Goal: Task Accomplishment & Management: Manage account settings

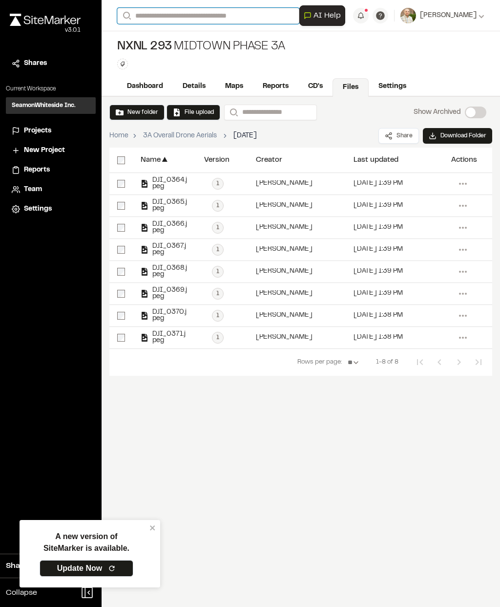
click at [244, 12] on input "Search" at bounding box center [208, 16] width 182 height 16
type input "**********"
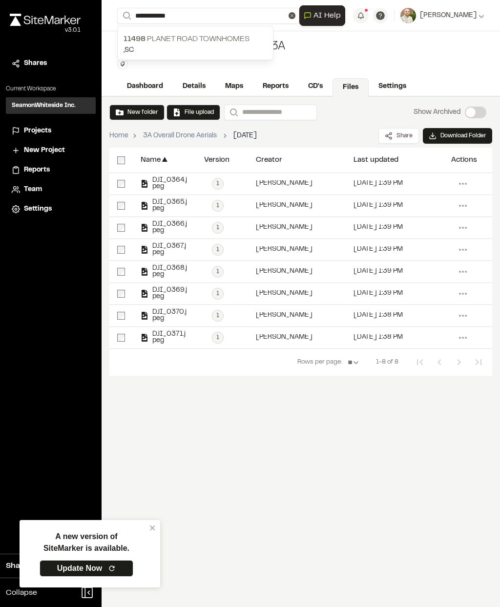
click at [152, 48] on p ", SC" at bounding box center [196, 50] width 144 height 11
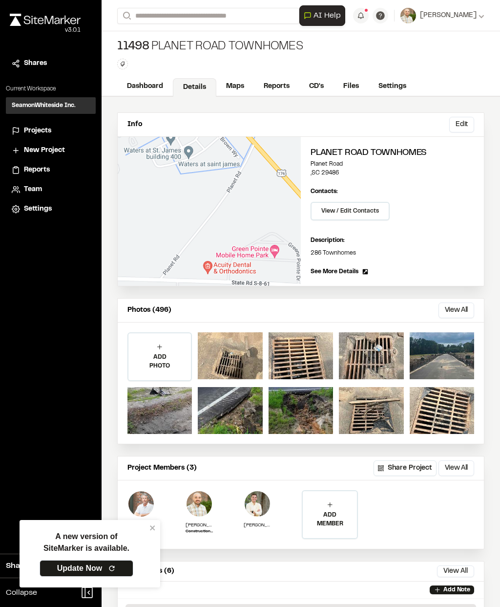
click at [278, 84] on link "Reports" at bounding box center [276, 86] width 45 height 19
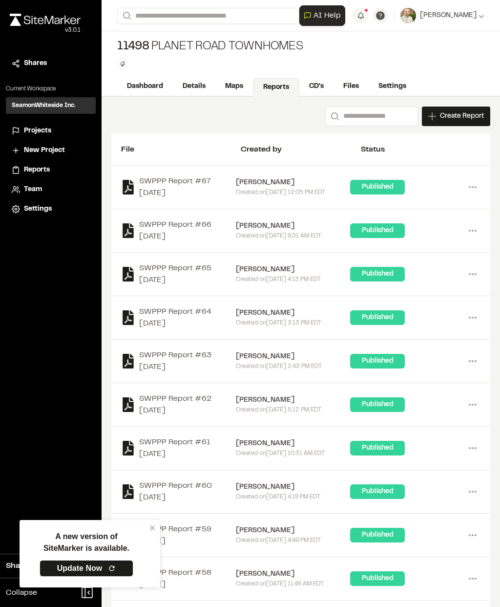
click at [358, 92] on link "Files" at bounding box center [351, 86] width 35 height 19
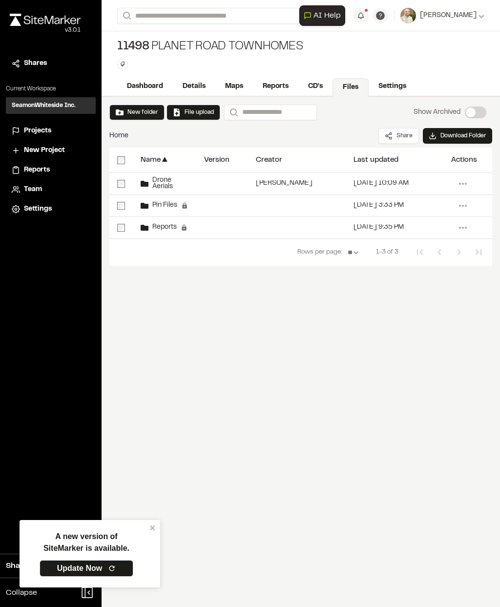
click at [170, 179] on span "Drone Aerials" at bounding box center [169, 183] width 40 height 13
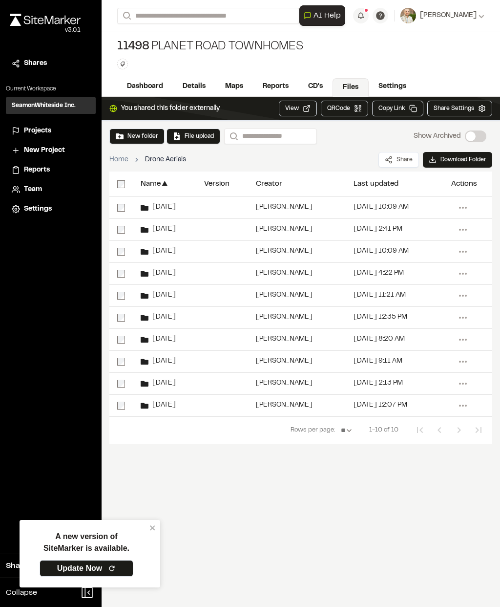
click at [157, 404] on span "8.14.25" at bounding box center [162, 405] width 27 height 6
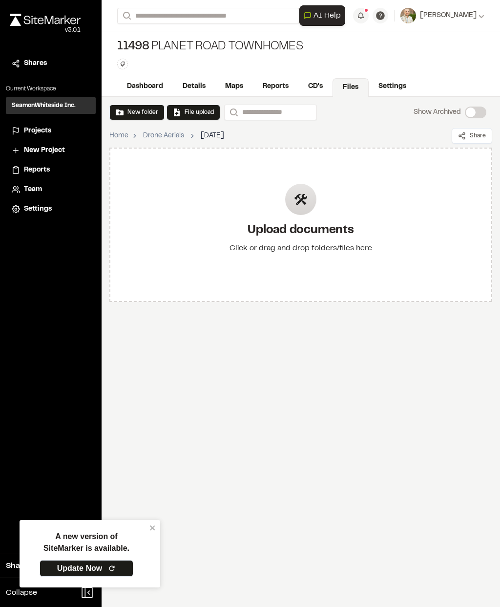
click at [393, 235] on div "Upload documents Click or drag and drop folders/files here" at bounding box center [300, 225] width 383 height 154
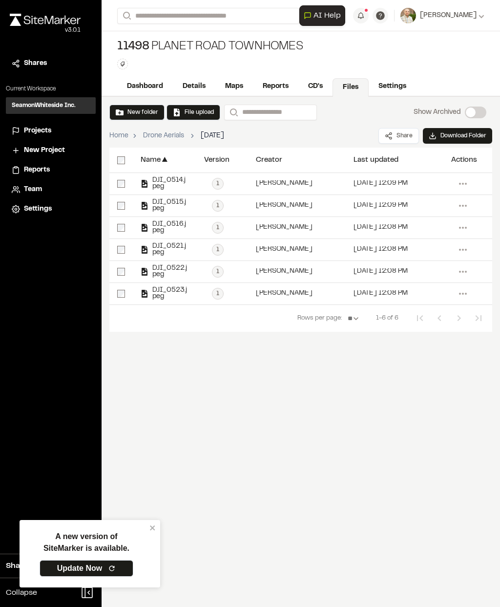
click at [130, 10] on button "Search" at bounding box center [126, 16] width 18 height 16
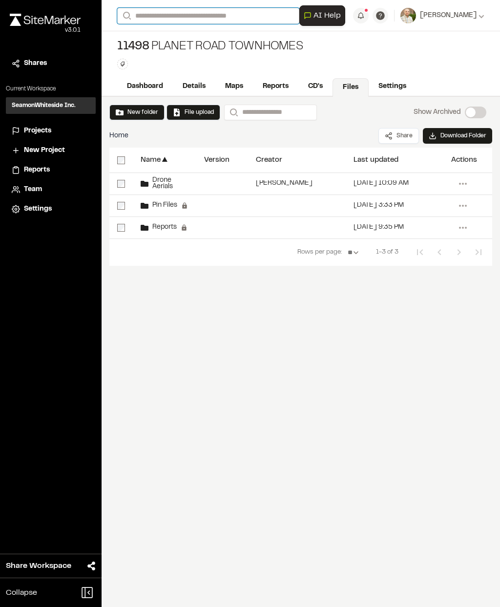
click at [165, 22] on input "Search" at bounding box center [208, 16] width 182 height 16
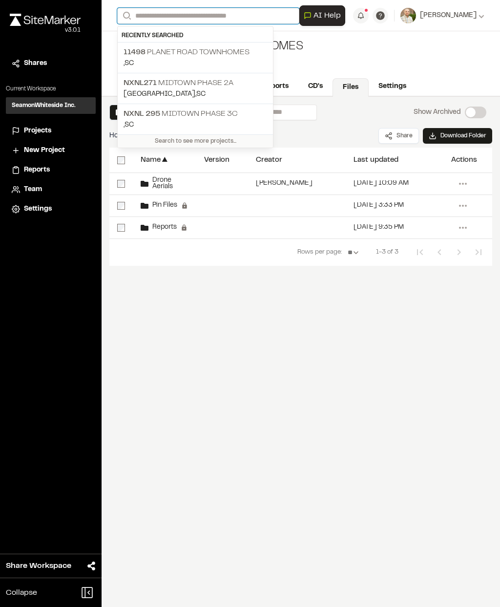
click at [156, 17] on input "Search" at bounding box center [208, 16] width 182 height 16
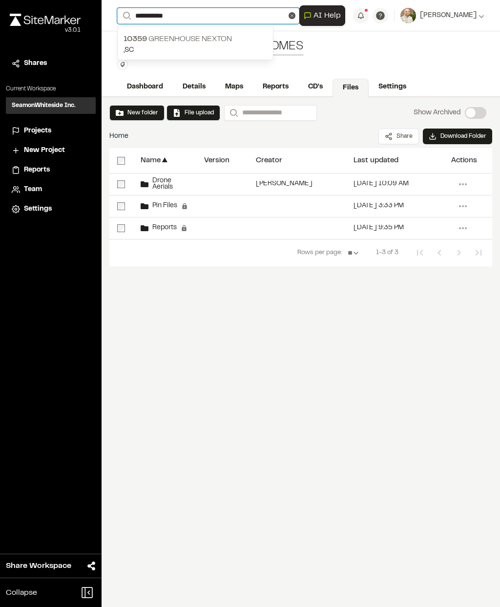
type input "**********"
click at [141, 37] on span "10359" at bounding box center [135, 39] width 23 height 7
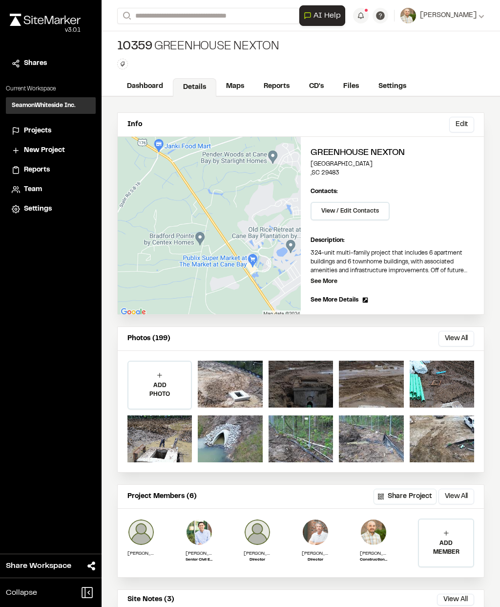
click at [354, 87] on link "Files" at bounding box center [351, 86] width 35 height 19
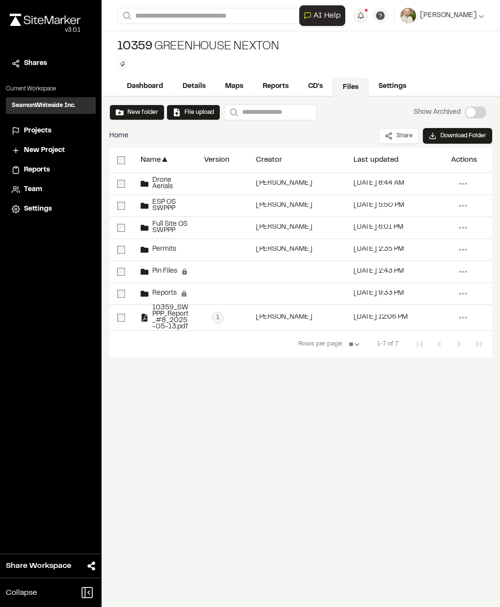
click at [166, 184] on span "Drone Aerials" at bounding box center [169, 183] width 40 height 13
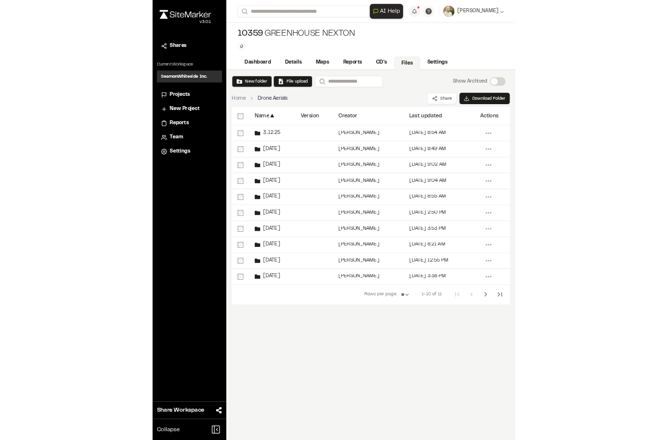
scroll to position [39, 0]
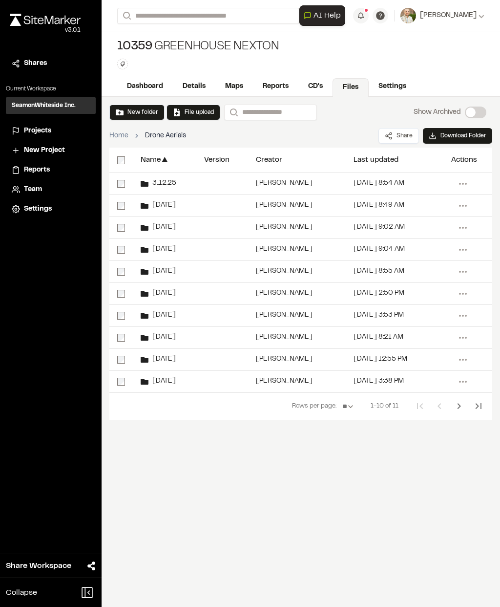
click at [452, 396] on button "Next Page" at bounding box center [460, 406] width 20 height 20
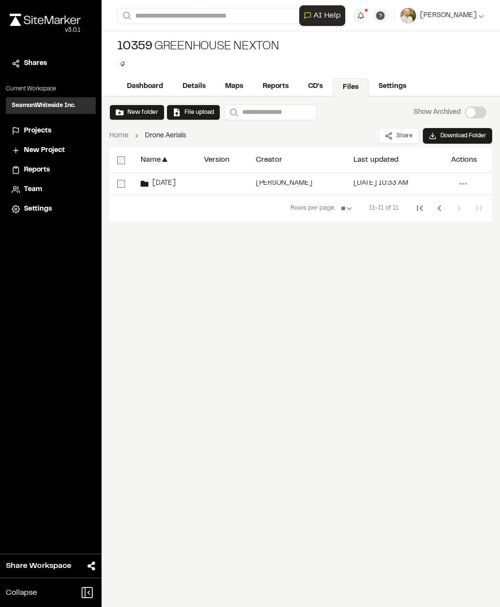
click at [440, 205] on icon "Previous Page" at bounding box center [439, 208] width 3 height 6
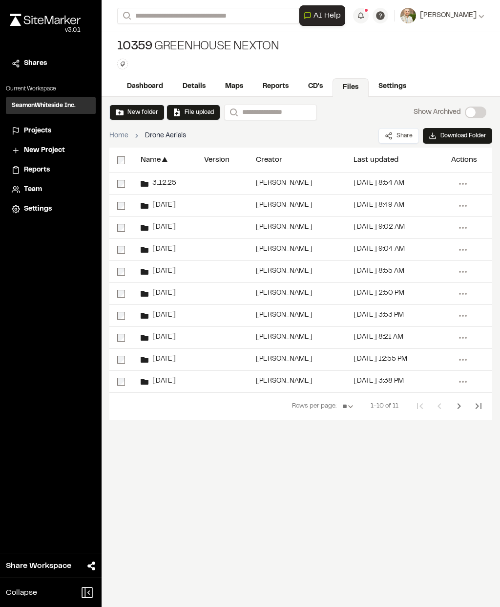
click at [133, 108] on button "New folder" at bounding box center [137, 112] width 43 height 9
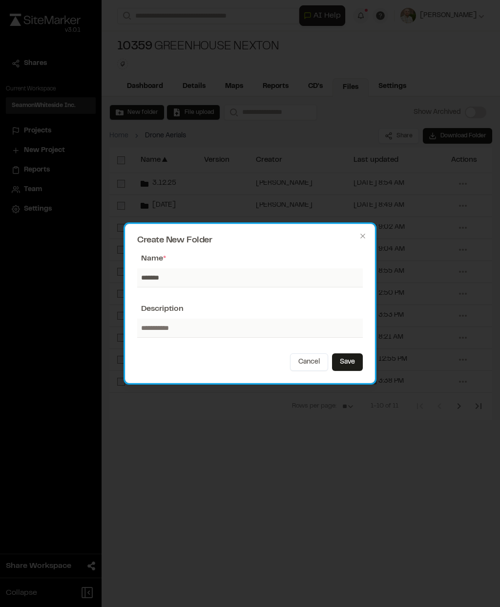
click at [372, 356] on div "Create New Folder Name * ****** Description Cancel Save Close" at bounding box center [250, 303] width 250 height 159
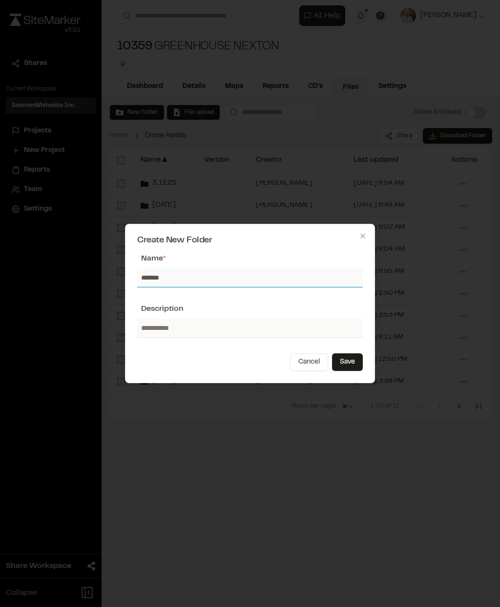
click at [167, 280] on input "******" at bounding box center [250, 277] width 226 height 19
type input "*******"
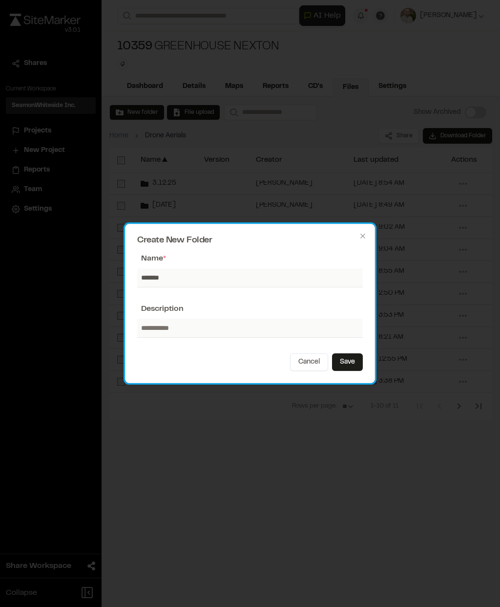
click at [347, 367] on button "Save" at bounding box center [347, 362] width 31 height 18
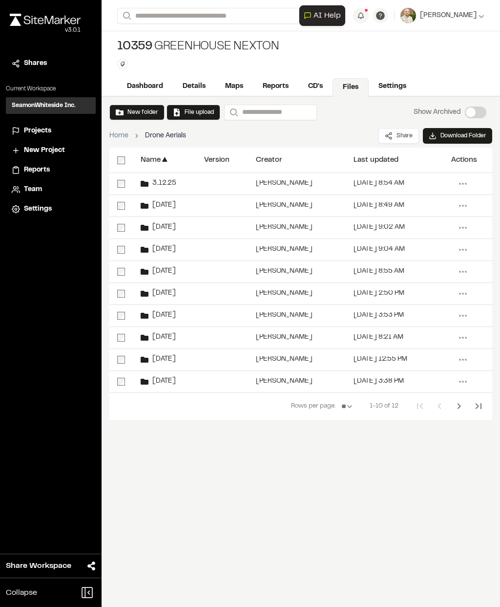
click at [461, 400] on icon "Next Page" at bounding box center [459, 406] width 12 height 12
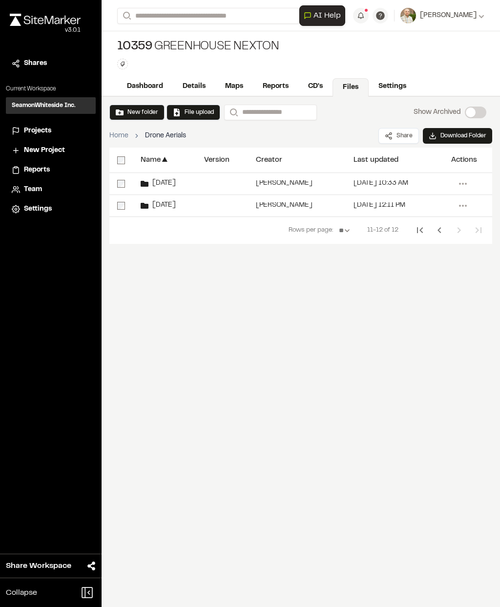
click at [180, 195] on div "[DATE]" at bounding box center [165, 206] width 64 height 22
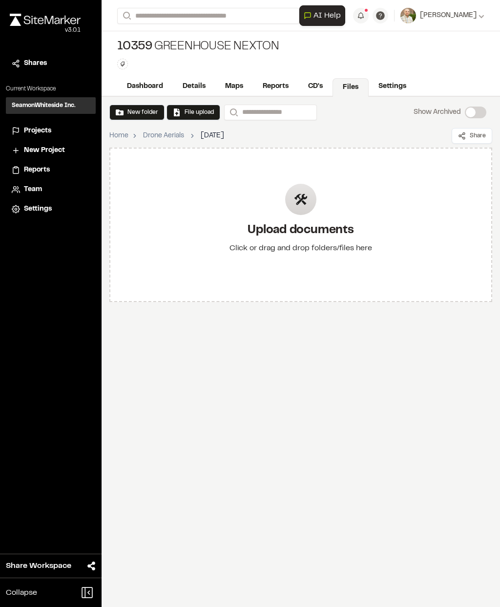
click at [319, 181] on div "Upload documents Click or drag and drop folders/files here" at bounding box center [301, 224] width 158 height 113
